Goal: Task Accomplishment & Management: Manage account settings

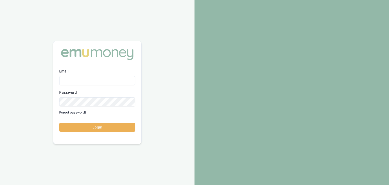
click at [85, 80] on input "Email" at bounding box center [97, 80] width 76 height 9
type input "[EMAIL_ADDRESS][PERSON_NAME][DOMAIN_NAME]"
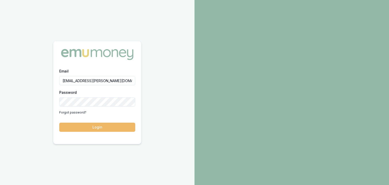
click at [95, 128] on button "Login" at bounding box center [97, 127] width 76 height 9
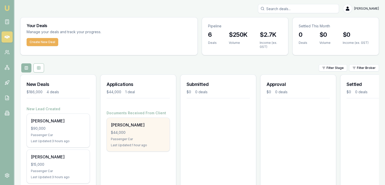
click at [118, 131] on div "$44,000" at bounding box center [138, 132] width 55 height 5
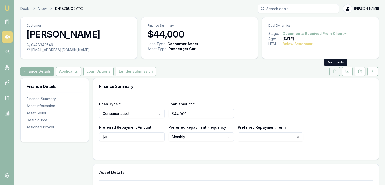
click at [334, 70] on icon at bounding box center [335, 71] width 4 height 4
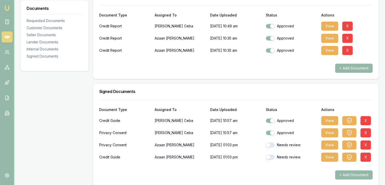
scroll to position [460, 0]
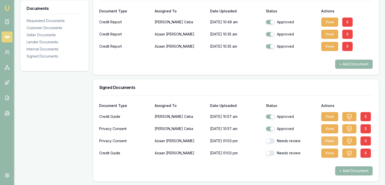
click at [329, 140] on button "View" at bounding box center [329, 140] width 17 height 9
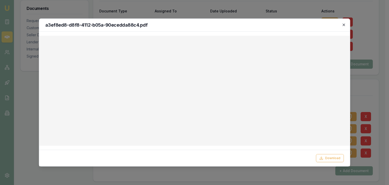
click at [344, 25] on icon "button" at bounding box center [344, 25] width 2 height 2
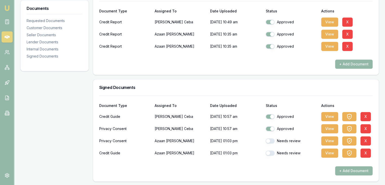
click at [274, 140] on button "button" at bounding box center [270, 140] width 9 height 5
checkbox input "false"
checkbox input "true"
click at [273, 140] on button "button" at bounding box center [270, 140] width 9 height 5
checkbox input "true"
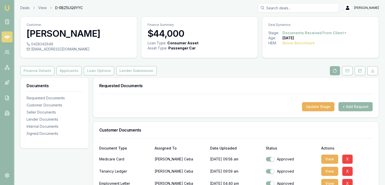
scroll to position [0, 0]
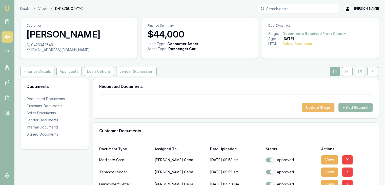
click at [318, 108] on button "Update Stage" at bounding box center [318, 107] width 32 height 9
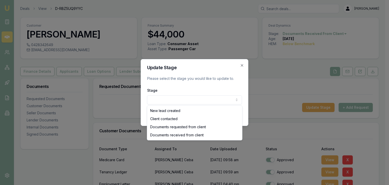
click at [238, 100] on body "Emu Broker Deals View D-RBZ5UQ9YYC Baron Ketterman Toggle Menu Customer Donna C…" at bounding box center [192, 92] width 385 height 185
select select "DOCUMENTS_RECEIVED_FROM_CLIENT"
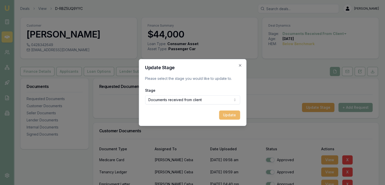
click at [232, 114] on button "Update" at bounding box center [229, 114] width 21 height 9
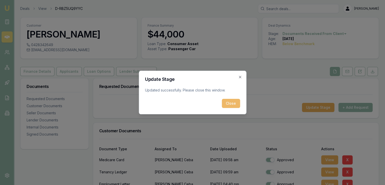
click at [232, 103] on button "Close" at bounding box center [231, 103] width 18 height 9
